Goal: Entertainment & Leisure: Consume media (video, audio)

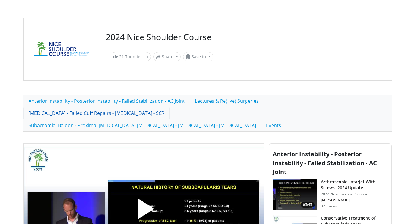
scroll to position [100, 0]
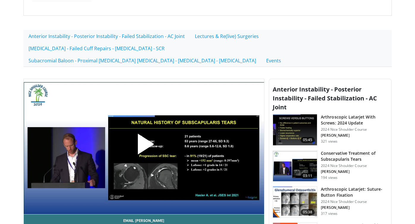
click at [144, 146] on span "Video Player" at bounding box center [144, 146] width 0 height 0
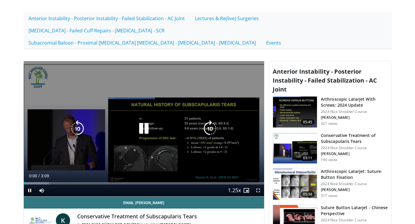
scroll to position [118, 0]
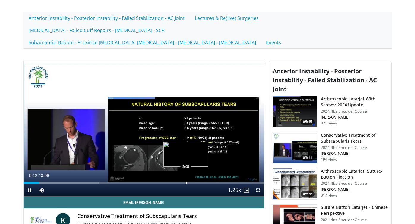
click at [186, 178] on div "Loaded : 31.30% 0:12 2:08" at bounding box center [144, 181] width 240 height 6
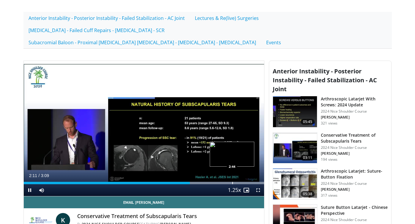
click at [232, 178] on div "Loaded : 100.00% 2:11 2:44" at bounding box center [144, 181] width 240 height 6
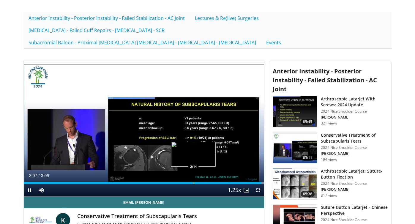
click at [194, 182] on div "Progress Bar" at bounding box center [194, 183] width 1 height 2
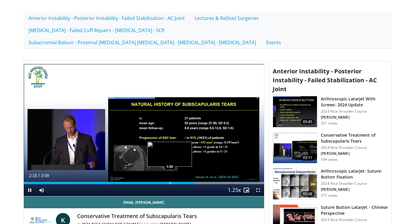
click at [170, 182] on div "Progress Bar" at bounding box center [170, 183] width 1 height 2
click at [152, 182] on div "Progress Bar" at bounding box center [152, 183] width 1 height 2
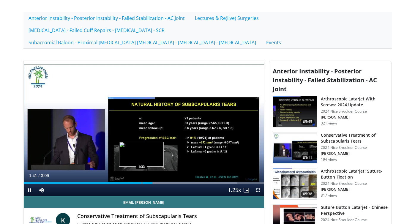
click at [142, 182] on div "Progress Bar" at bounding box center [142, 183] width 1 height 2
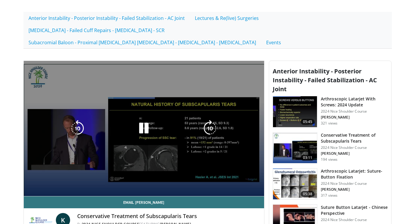
click at [122, 194] on div "1:33" at bounding box center [83, 195] width 119 height 2
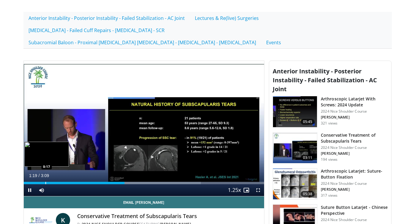
click at [45, 182] on div "Progress Bar" at bounding box center [45, 183] width 1 height 2
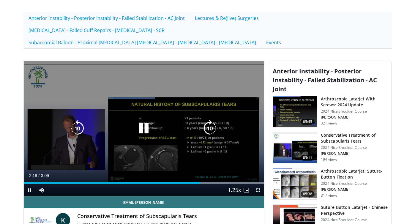
click at [141, 120] on icon "Video Player" at bounding box center [143, 128] width 17 height 17
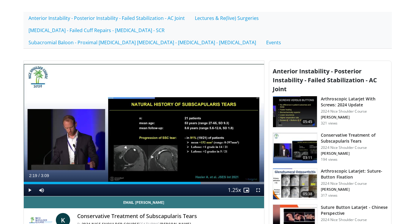
click at [141, 111] on div "10 seconds Tap to unmute" at bounding box center [144, 128] width 240 height 135
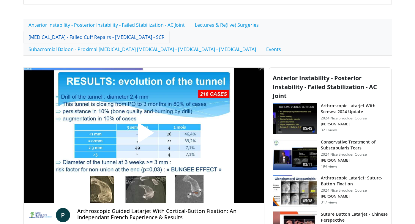
scroll to position [165, 0]
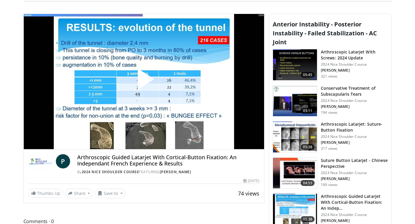
click at [144, 81] on span "Video Player" at bounding box center [144, 81] width 0 height 0
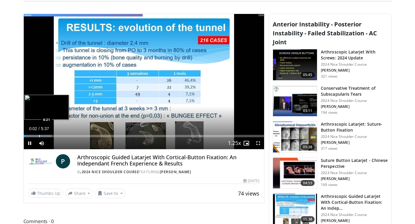
click at [39, 135] on div "Progress Bar" at bounding box center [39, 136] width 1 height 2
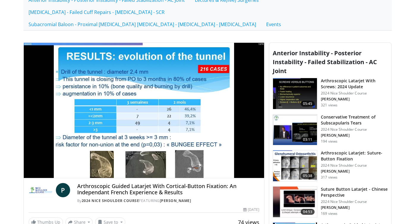
scroll to position [135, 0]
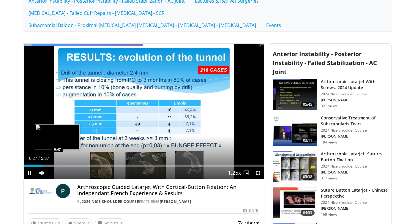
click at [58, 164] on div "Progress Bar" at bounding box center [58, 165] width 1 height 2
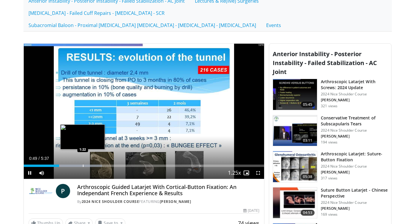
click at [83, 164] on div "Progress Bar" at bounding box center [83, 165] width 1 height 2
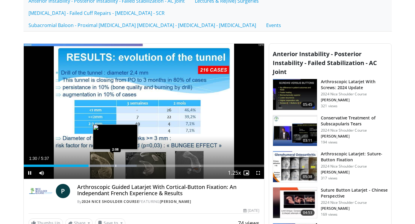
click at [115, 161] on div "Loaded : 46.98% 1:30 2:08" at bounding box center [144, 164] width 240 height 6
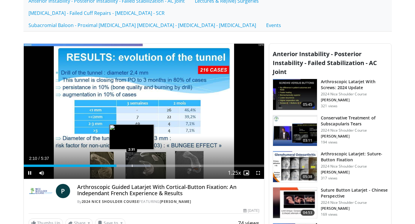
click at [132, 164] on div "Progress Bar" at bounding box center [132, 165] width 1 height 2
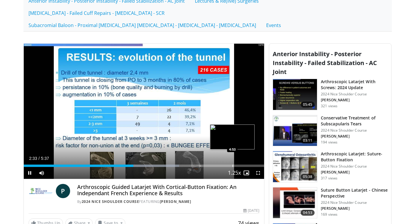
click at [232, 164] on div "Progress Bar" at bounding box center [232, 165] width 1 height 2
click at [249, 164] on div "Progress Bar" at bounding box center [249, 165] width 1 height 2
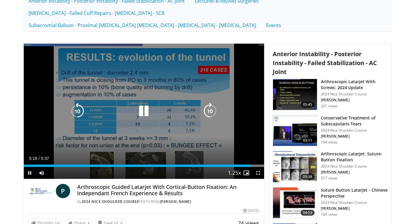
click at [137, 109] on div "10 seconds Tap to unmute" at bounding box center [144, 111] width 240 height 135
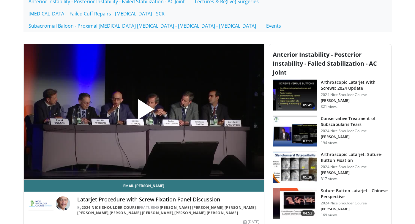
scroll to position [135, 0]
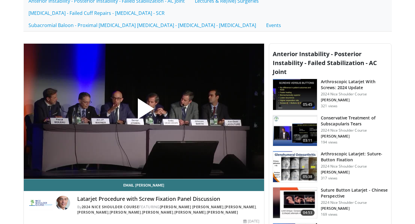
click at [144, 111] on span "Video Player" at bounding box center [144, 111] width 0 height 0
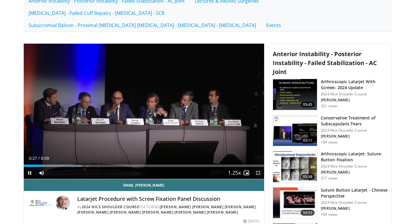
click at [259, 167] on span "Video Player" at bounding box center [258, 173] width 12 height 12
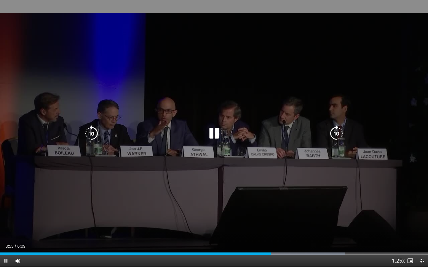
click at [216, 146] on div "10 seconds Tap to unmute" at bounding box center [214, 133] width 428 height 267
